Goal: Information Seeking & Learning: Compare options

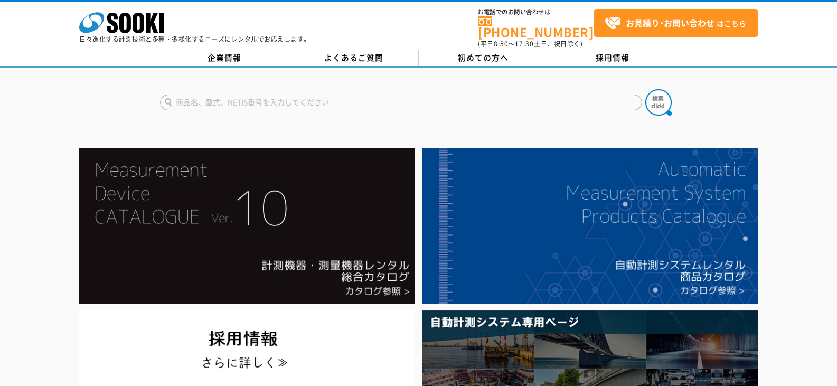
drag, startPoint x: 341, startPoint y: 105, endPoint x: 336, endPoint y: 102, distance: 5.4
click at [340, 105] on form at bounding box center [419, 104] width 518 height 30
click at [336, 102] on input "text" at bounding box center [401, 103] width 482 height 16
type input "テクノテスター"
click at [646, 89] on button at bounding box center [659, 102] width 26 height 26
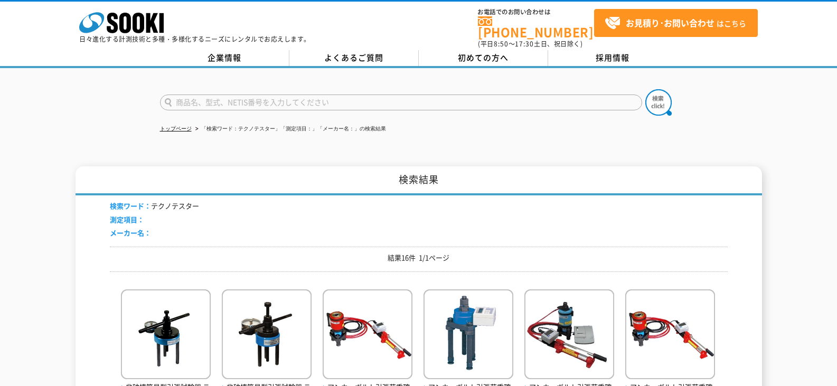
scroll to position [159, 0]
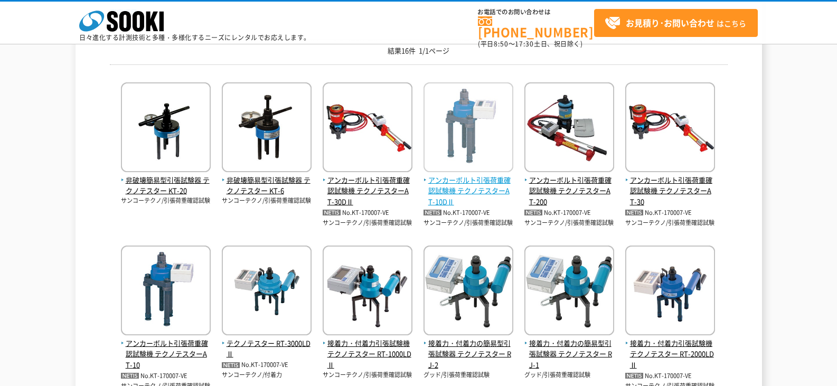
click at [479, 154] on img at bounding box center [469, 128] width 90 height 92
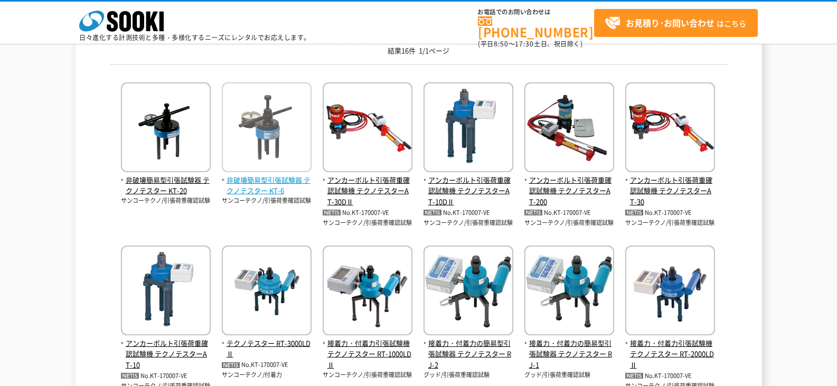
click at [251, 144] on img at bounding box center [267, 128] width 90 height 92
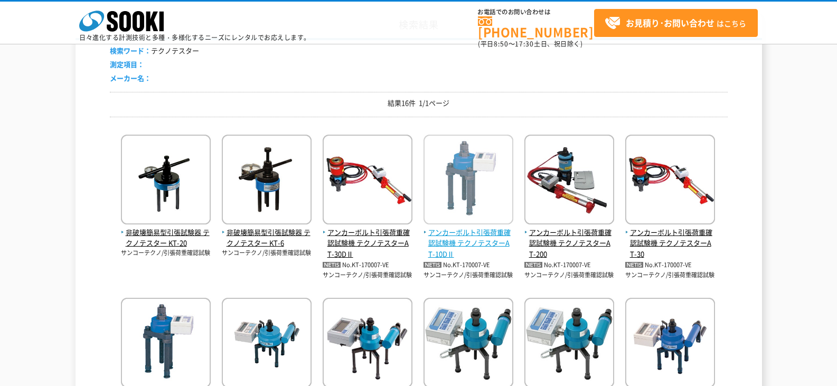
scroll to position [106, 0]
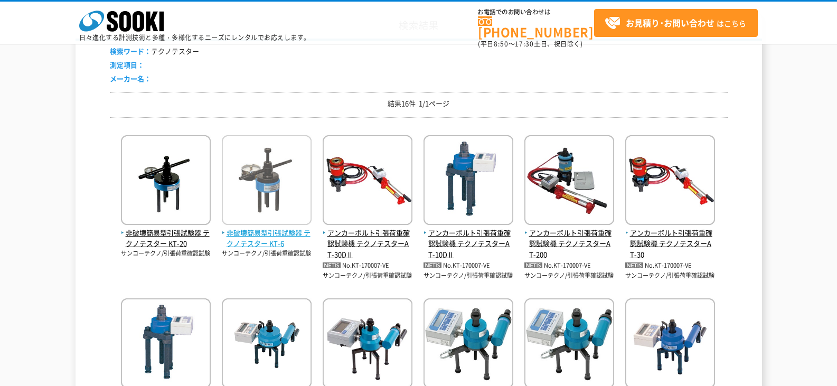
click at [251, 179] on img at bounding box center [267, 181] width 90 height 92
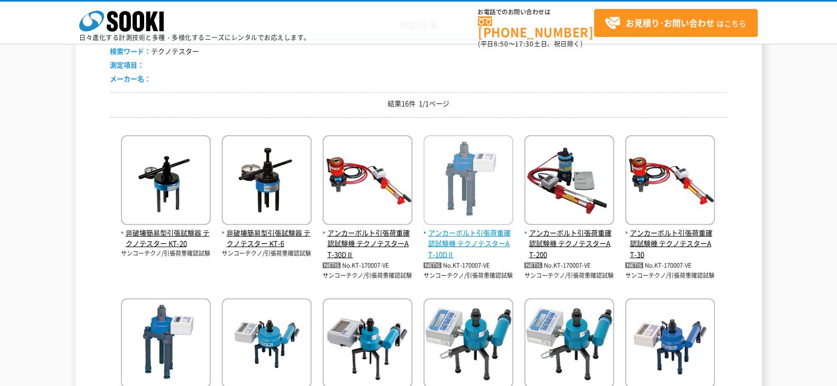
click at [451, 198] on img at bounding box center [469, 181] width 90 height 92
